Goal: Ask a question

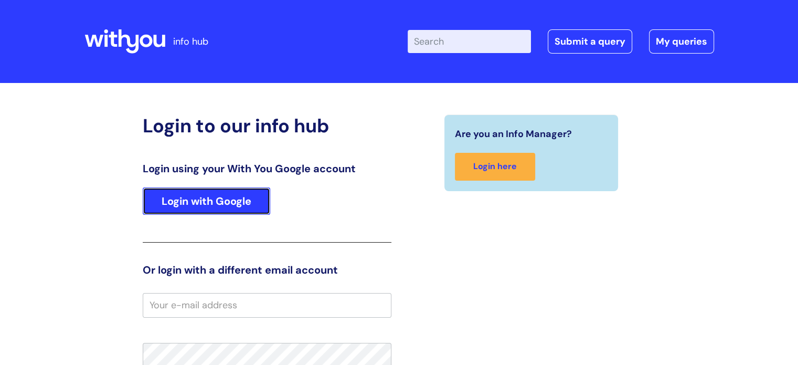
click at [228, 201] on link "Login with Google" at bounding box center [207, 200] width 128 height 27
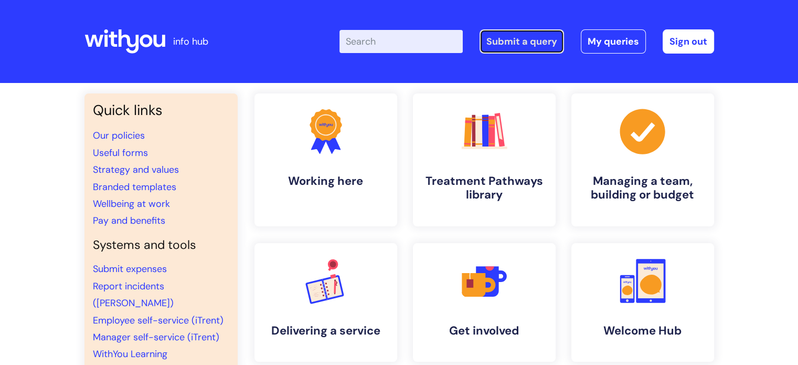
click at [529, 38] on link "Submit a query" at bounding box center [522, 41] width 84 height 24
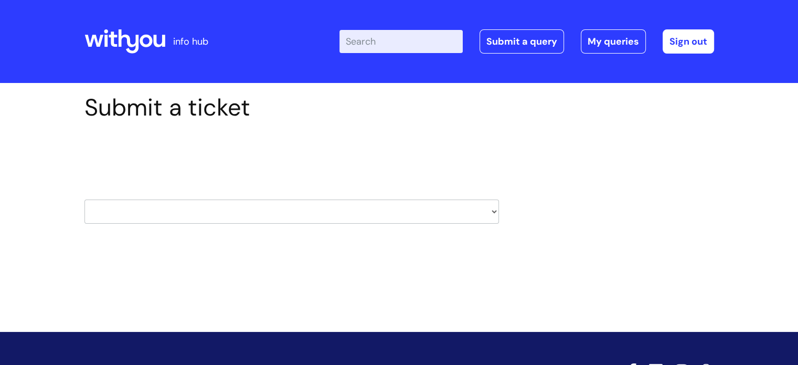
click at [494, 208] on select "HR / People IT and Support Clinical Drug Alerts Finance Accounts Data Support T…" at bounding box center [291, 211] width 415 height 24
select select "learning_and_development"
click at [84, 199] on select "HR / People IT and Support Clinical Drug Alerts Finance Accounts Data Support T…" at bounding box center [291, 211] width 415 height 24
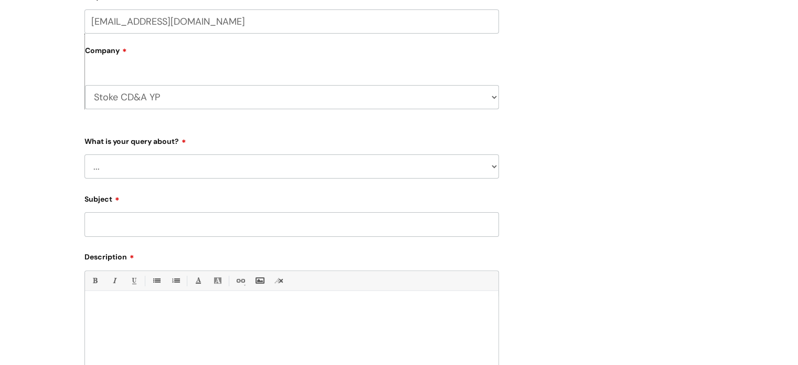
scroll to position [261, 0]
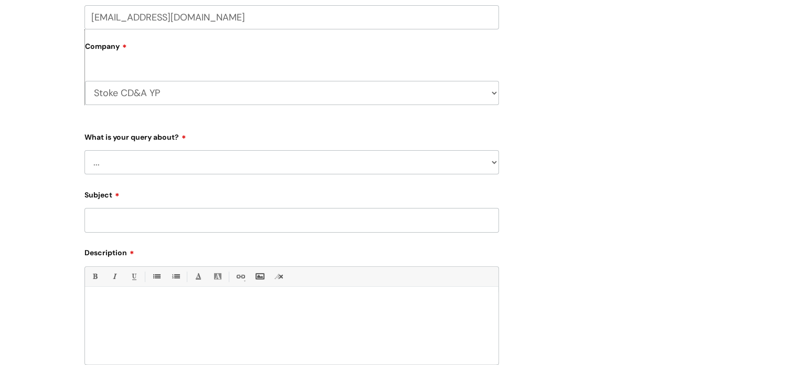
click at [492, 161] on select "... Question about a training course or session booking Ask about apprenticeshi…" at bounding box center [291, 162] width 415 height 24
select select "Something else / not listed here"
click at [84, 150] on select "... Question about a training course or session booking Ask about apprenticeshi…" at bounding box center [291, 162] width 415 height 24
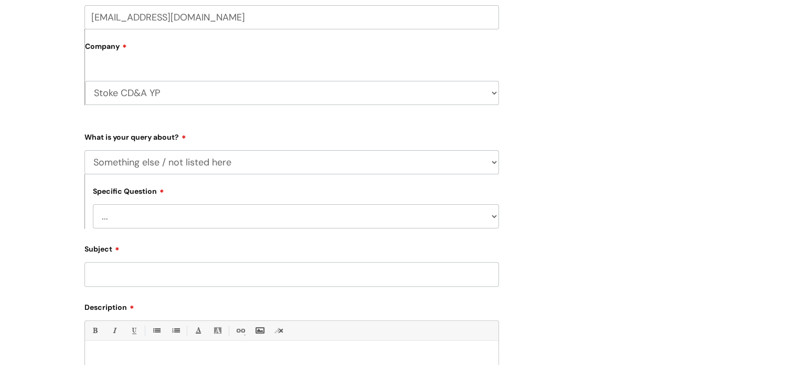
click at [443, 274] on input "Subject" at bounding box center [291, 274] width 415 height 24
type input "Safeguarding module"
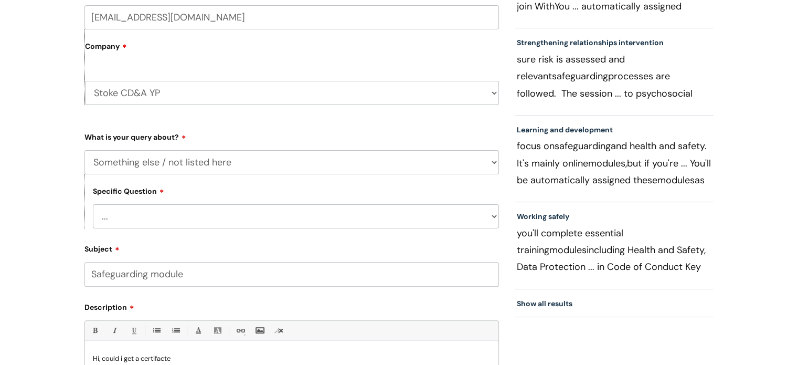
click at [160, 358] on p "Hi, could i get a certifacte" at bounding box center [292, 358] width 398 height 9
click at [163, 360] on p "Hi, could i get a certifacte" at bounding box center [292, 358] width 398 height 9
click at [181, 359] on p "Hi, could i get a certifcte" at bounding box center [292, 358] width 398 height 9
click at [163, 357] on p "Hi, could i get a certifcte" at bounding box center [292, 358] width 398 height 9
click at [189, 358] on p "Hi, could i get a certifcate" at bounding box center [292, 358] width 398 height 9
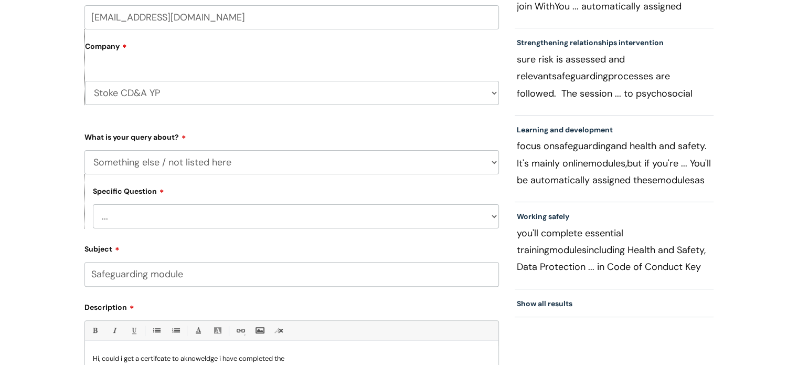
click at [156, 359] on p "Hi, could i get a certifcate to aknoweldge i have completed the" at bounding box center [292, 358] width 398 height 9
click at [205, 358] on p "Hi, could i get a certificate to aknoweldge i have completed the" at bounding box center [292, 358] width 398 height 9
click at [210, 359] on p "Hi, could i get a certificate to aknoweldge i have completed the" at bounding box center [292, 358] width 398 height 9
click at [306, 359] on p "Hi, could i get a certificate to acknowledge i have completed the" at bounding box center [292, 358] width 398 height 9
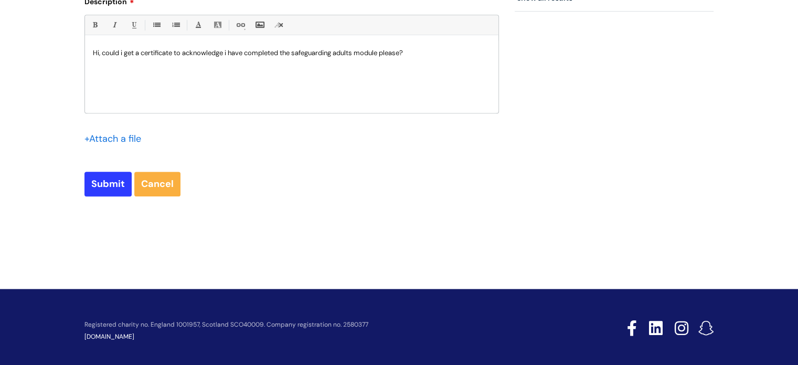
scroll to position [575, 0]
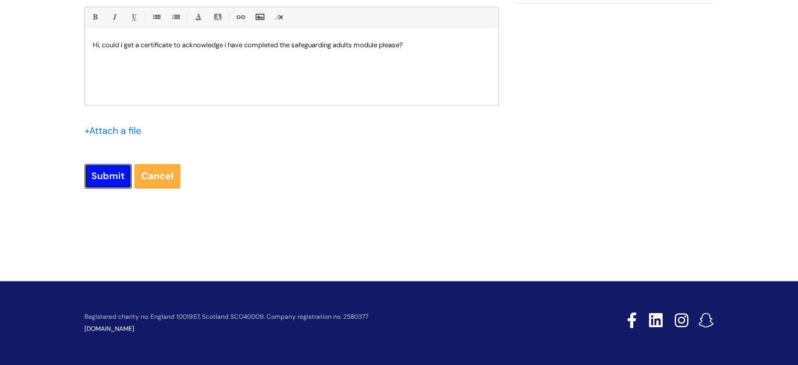
click at [109, 176] on input "Submit" at bounding box center [107, 176] width 47 height 24
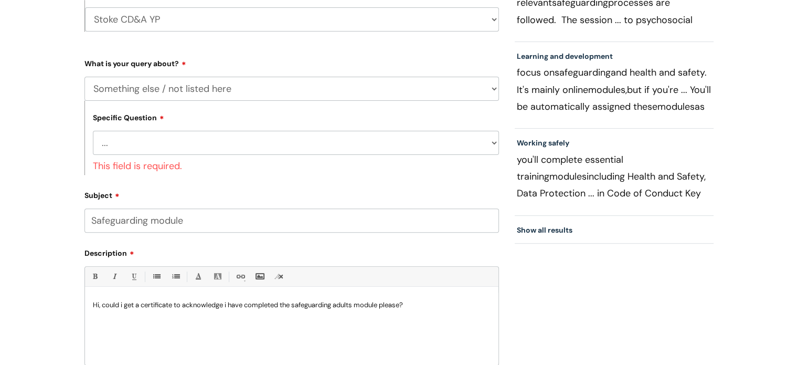
scroll to position [306, 0]
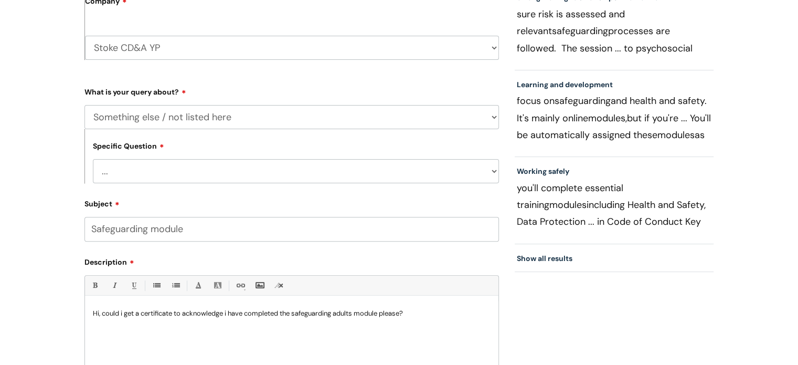
click at [114, 176] on select "... Other" at bounding box center [296, 171] width 406 height 24
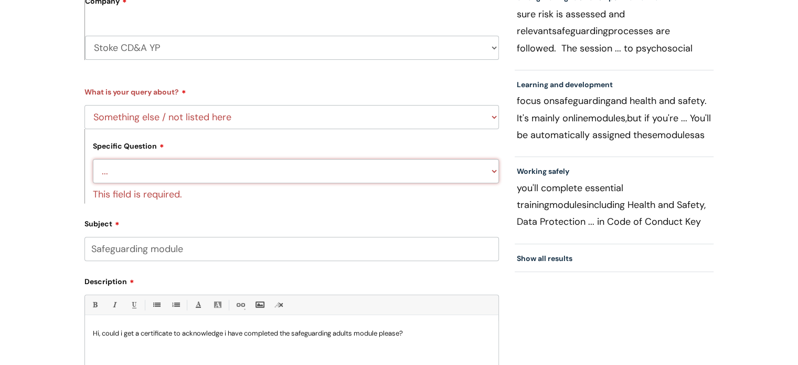
select select "Other"
click at [93, 159] on select "... Other" at bounding box center [296, 171] width 406 height 24
click at [170, 161] on select "... Other" at bounding box center [296, 171] width 406 height 24
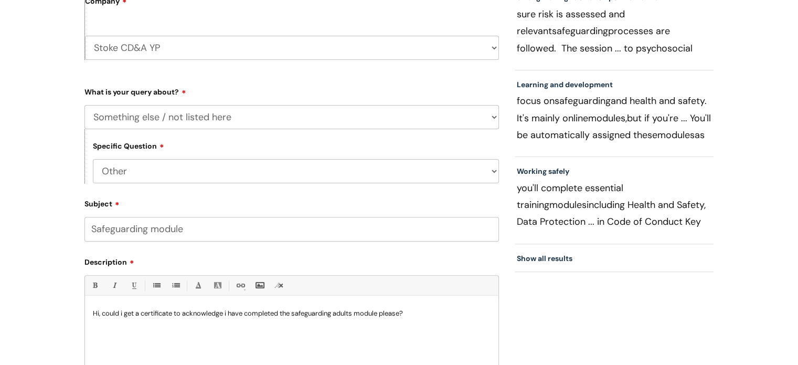
click at [145, 172] on select "... Other" at bounding box center [296, 171] width 406 height 24
click at [153, 232] on input "Safeguarding module" at bounding box center [291, 229] width 415 height 24
click at [120, 163] on select "... Other" at bounding box center [296, 171] width 406 height 24
click at [120, 168] on select "... Other" at bounding box center [296, 171] width 406 height 24
click at [120, 169] on select "... Other" at bounding box center [296, 171] width 406 height 24
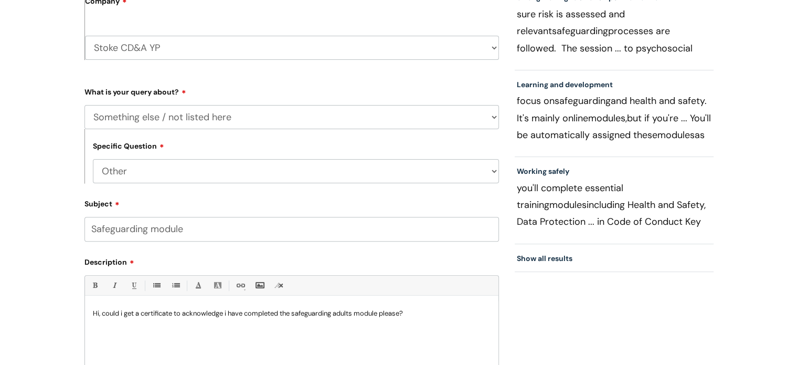
click at [93, 159] on select "... Other" at bounding box center [296, 171] width 406 height 24
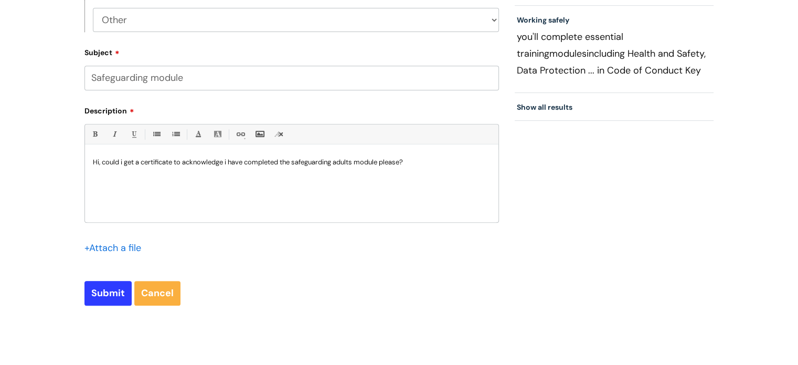
scroll to position [484, 0]
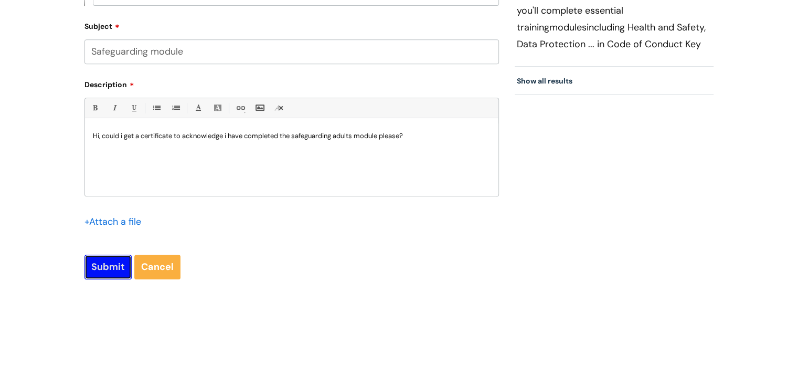
click at [116, 268] on input "Submit" at bounding box center [107, 266] width 47 height 24
type input "Please Wait..."
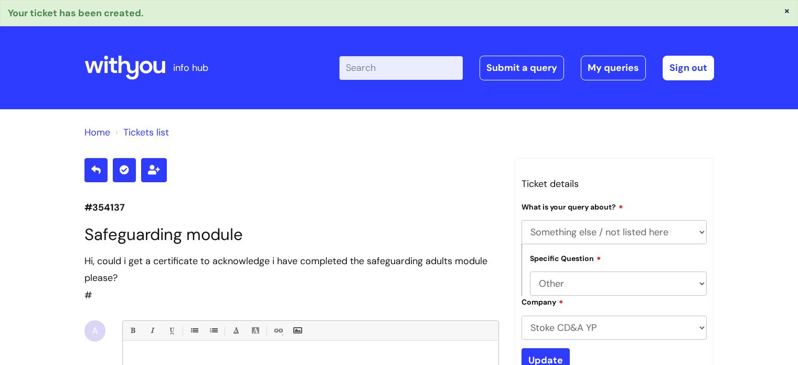
select select "Something else / not listed here"
select select "Other"
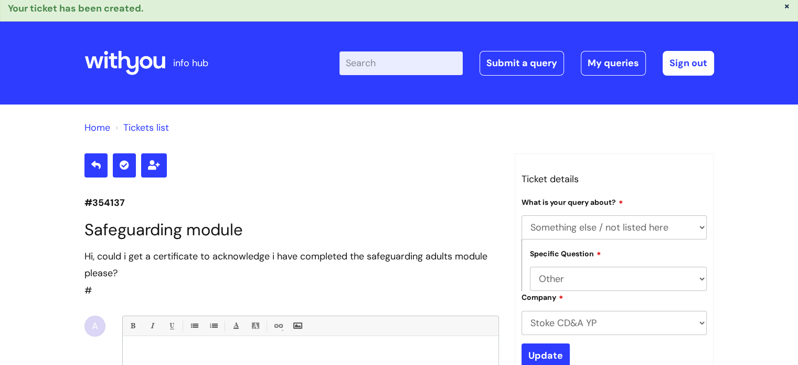
scroll to position [4, 0]
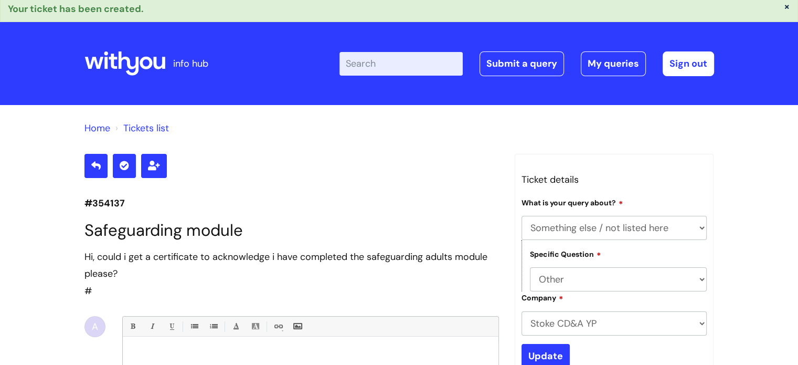
click at [101, 129] on link "Home" at bounding box center [97, 128] width 26 height 13
